Goal: Task Accomplishment & Management: Use online tool/utility

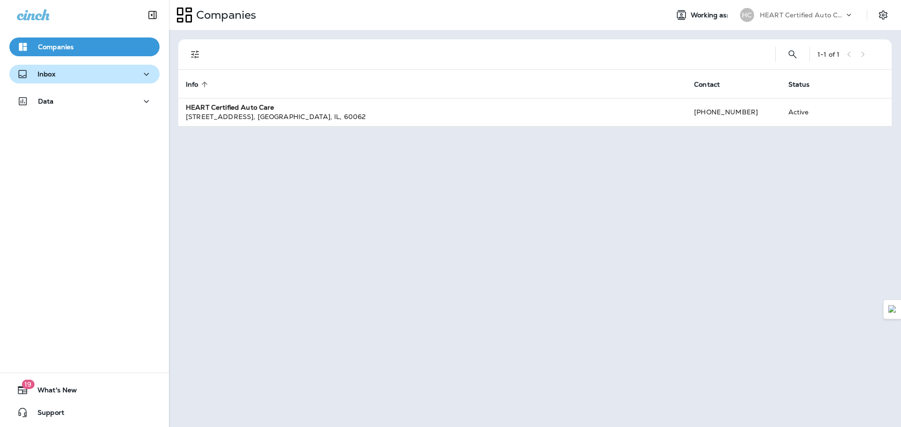
click at [63, 79] on div "Inbox" at bounding box center [84, 74] width 135 height 12
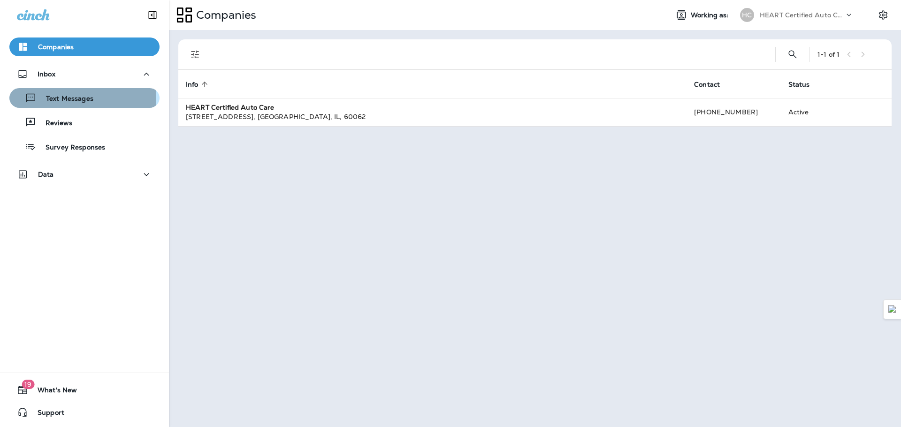
click at [76, 97] on p "Text Messages" at bounding box center [65, 99] width 57 height 9
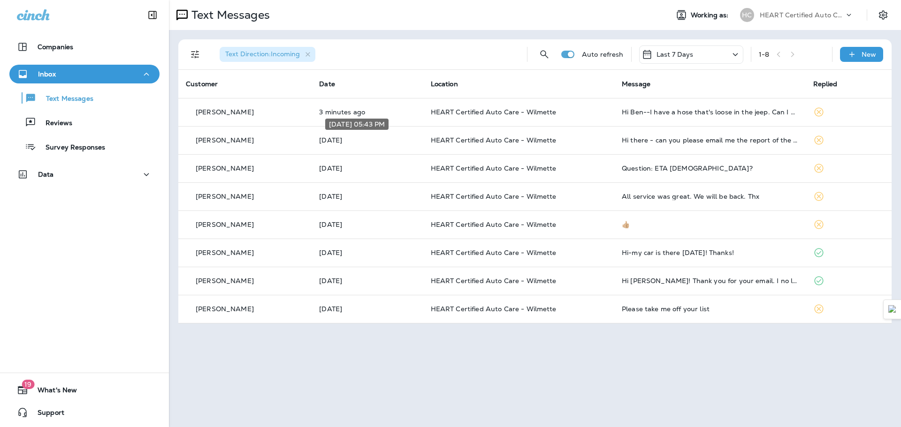
click at [385, 120] on div "[DATE] 05:43 PM" at bounding box center [356, 124] width 63 height 11
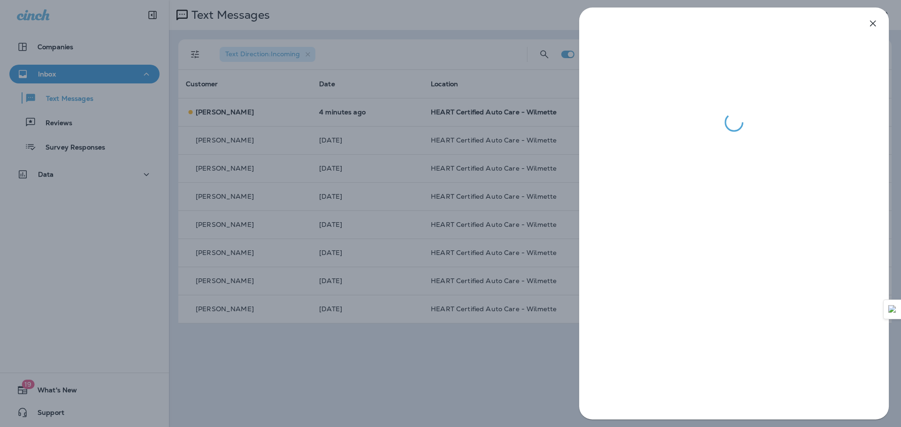
drag, startPoint x: 377, startPoint y: 127, endPoint x: 377, endPoint y: 132, distance: 5.6
click at [377, 128] on div at bounding box center [450, 213] width 901 height 427
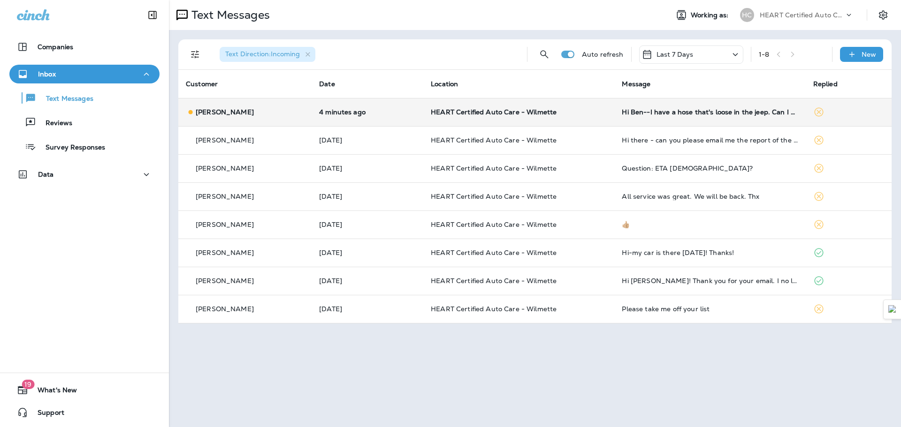
click at [275, 110] on div "[PERSON_NAME]" at bounding box center [245, 112] width 118 height 10
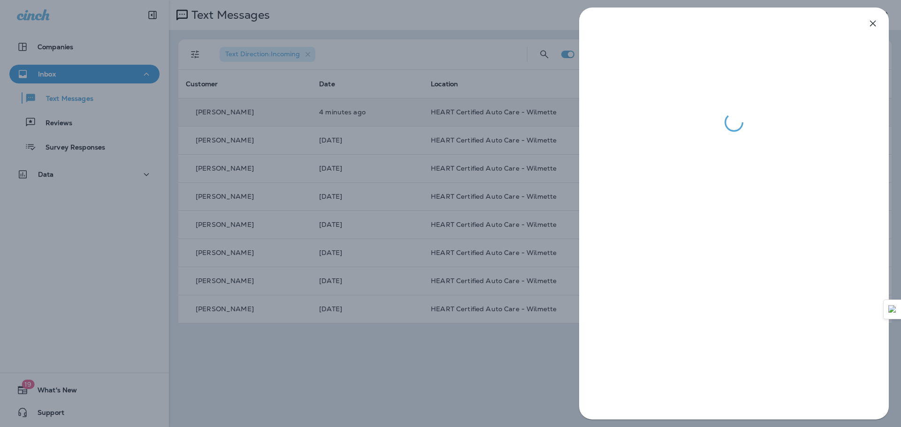
click at [366, 141] on div at bounding box center [450, 213] width 901 height 427
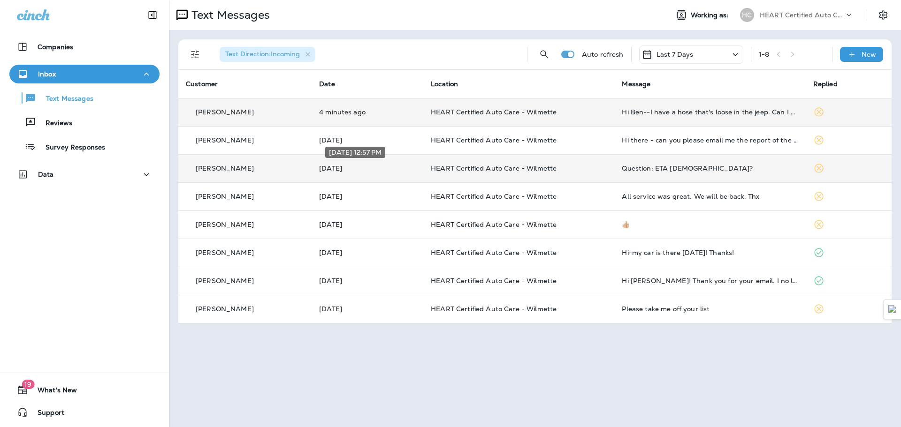
click at [396, 170] on p "[DATE]" at bounding box center [367, 169] width 97 height 8
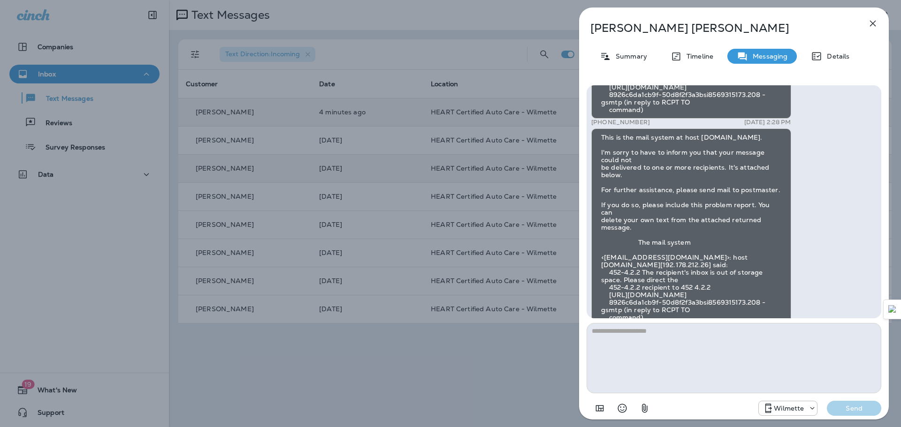
scroll to position [-47, 0]
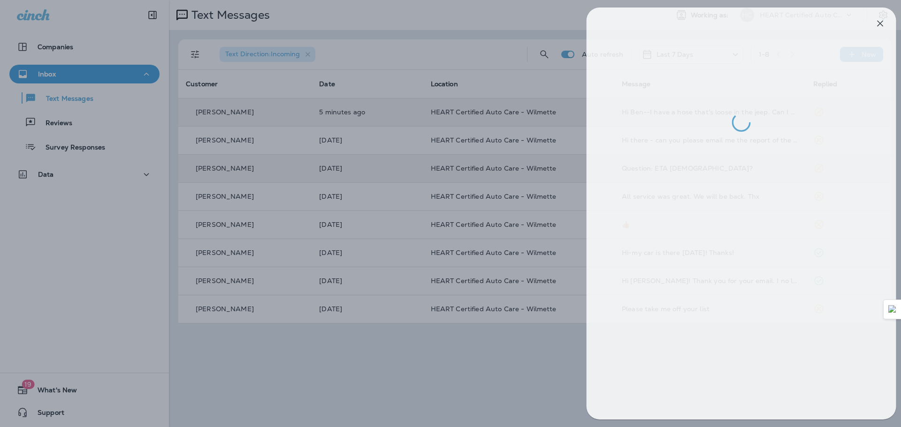
drag, startPoint x: 295, startPoint y: 364, endPoint x: 304, endPoint y: 311, distance: 53.3
click at [302, 352] on div at bounding box center [458, 213] width 901 height 427
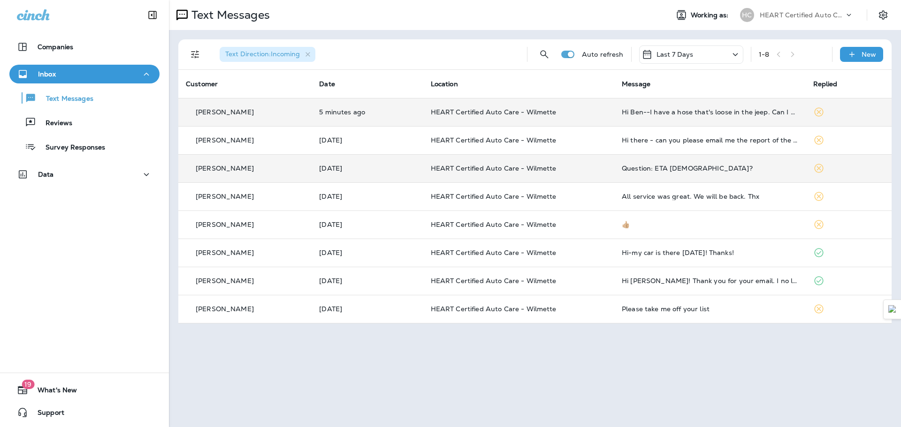
click at [248, 111] on div "[PERSON_NAME]" at bounding box center [245, 112] width 118 height 10
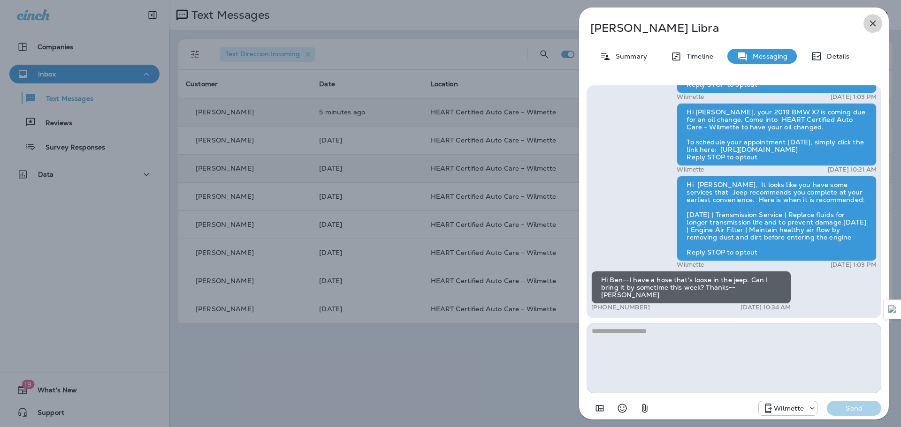
click at [872, 22] on icon "button" at bounding box center [872, 23] width 11 height 11
